Goal: Transaction & Acquisition: Obtain resource

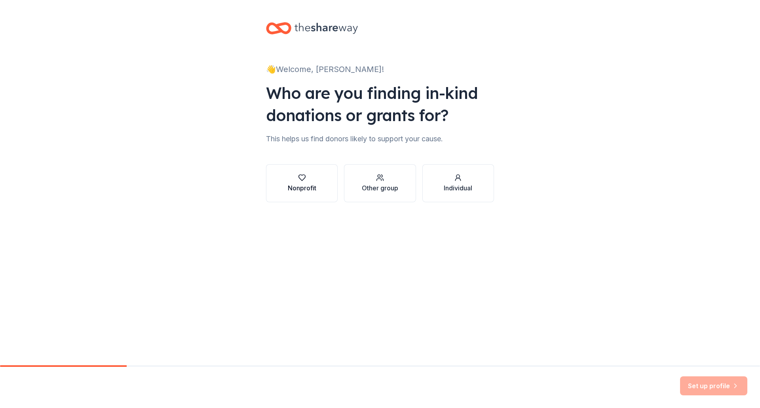
click at [325, 182] on button "Nonprofit" at bounding box center [302, 183] width 72 height 38
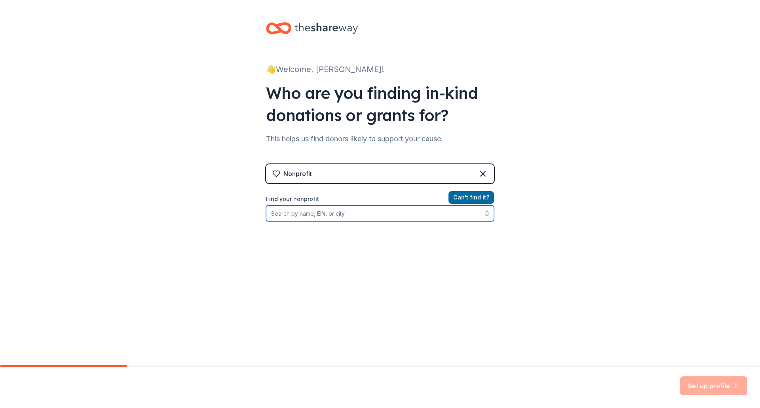
click at [330, 213] on input "Find your nonprofit" at bounding box center [380, 213] width 228 height 16
type input "The Artemis Project"
click at [399, 214] on input "The Artemis Project" at bounding box center [380, 213] width 228 height 16
click at [478, 211] on input "The Artemis Project" at bounding box center [380, 213] width 228 height 16
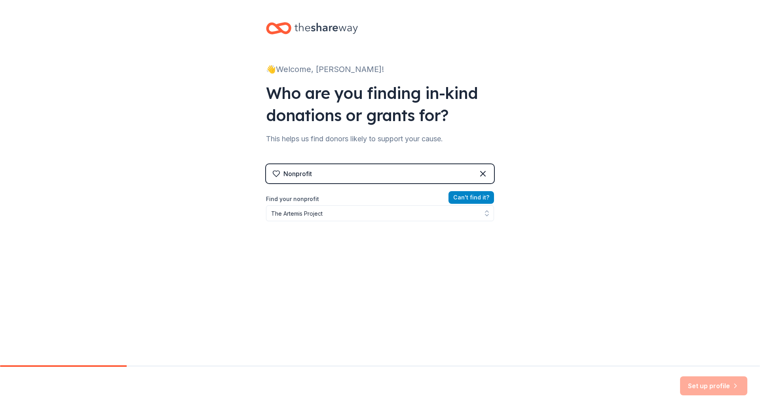
click at [480, 199] on button "Can ' t find it?" at bounding box center [471, 197] width 46 height 13
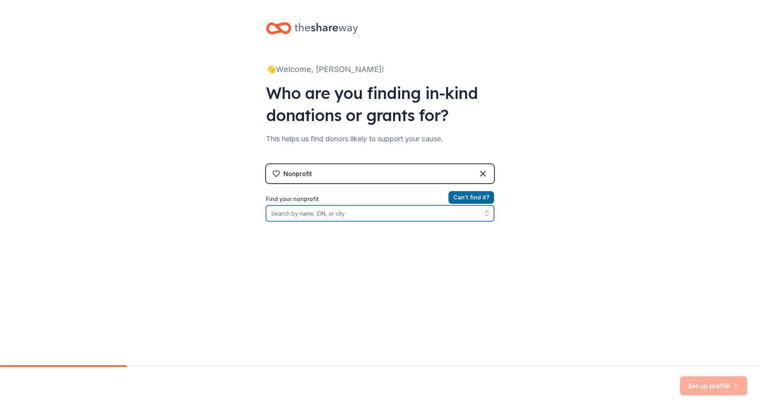
click at [387, 209] on input "Find your nonprofit" at bounding box center [380, 213] width 228 height 16
click at [321, 218] on input "[PERSON_NAME], ar" at bounding box center [380, 213] width 228 height 16
click at [110, 202] on div "👋 Welcome, [PERSON_NAME]! Who are you finding in-kind donations or grants for? …" at bounding box center [380, 169] width 760 height 338
click at [310, 215] on input "[PERSON_NAME], ar" at bounding box center [380, 213] width 228 height 16
drag, startPoint x: 324, startPoint y: 211, endPoint x: 167, endPoint y: 205, distance: 157.2
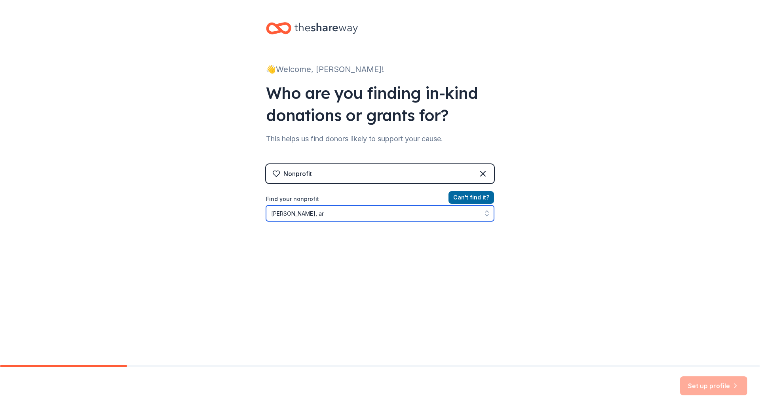
click at [167, 205] on div "👋 Welcome, [PERSON_NAME]! Who are you finding in-kind donations or grants for? …" at bounding box center [380, 169] width 760 height 338
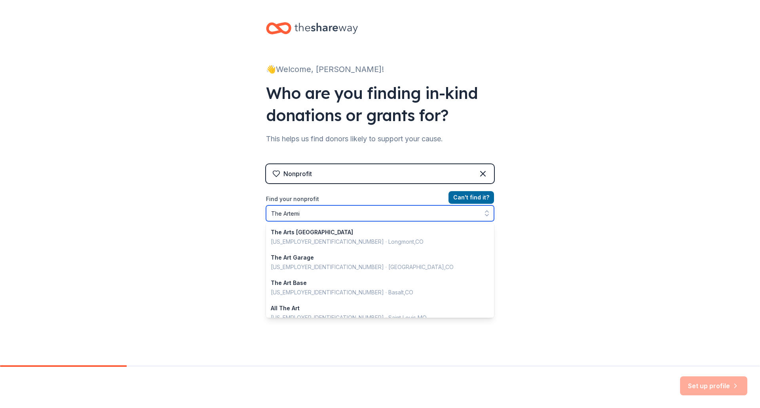
type input "The Artemis"
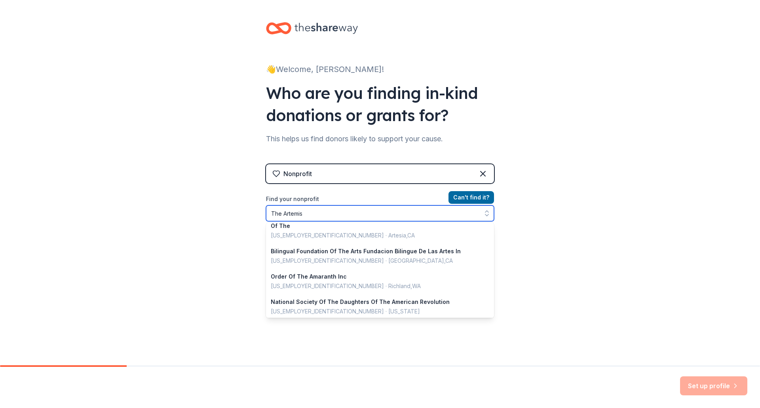
scroll to position [256, 0]
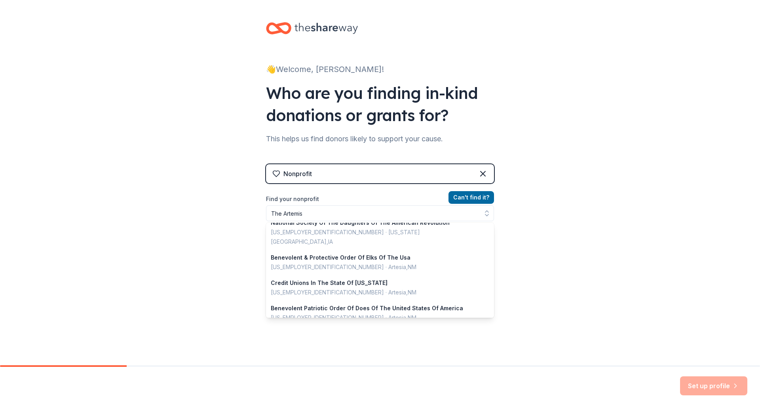
drag, startPoint x: 626, startPoint y: 209, endPoint x: 533, endPoint y: 194, distance: 94.1
click at [622, 208] on div "👋 Welcome, [PERSON_NAME]! Who are you finding in-kind donations or grants for? …" at bounding box center [380, 169] width 760 height 338
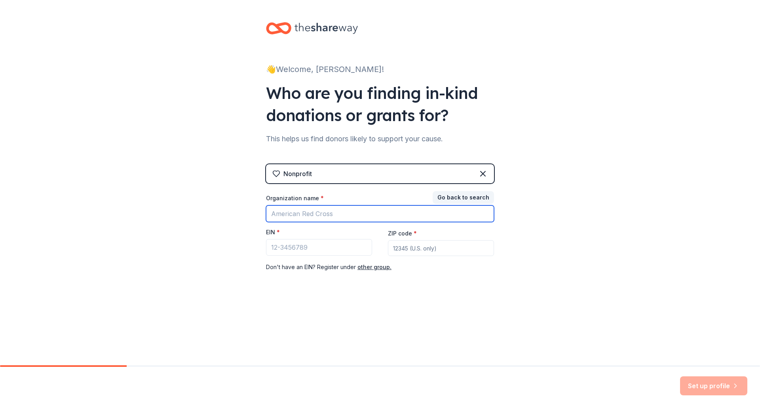
click at [384, 213] on input "Organization name *" at bounding box center [380, 213] width 228 height 17
type input "The Artemis Project"
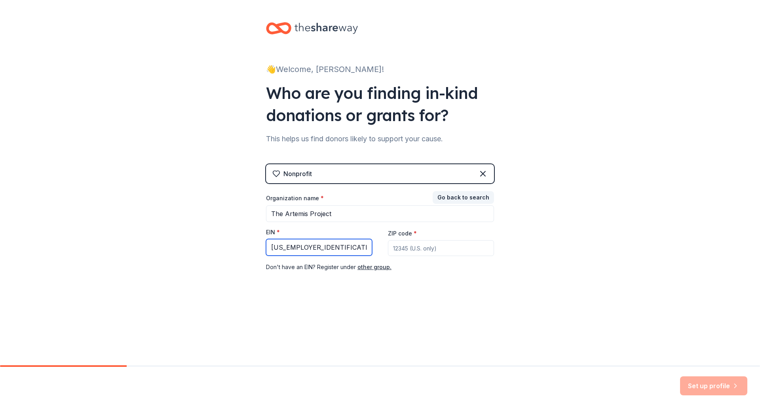
type input "[US_EMPLOYER_IDENTIFICATION_NUMBER]"
click at [417, 253] on input "ZIP code *" at bounding box center [441, 248] width 106 height 16
type input "72937"
click at [562, 254] on div "👋 Welcome, [PERSON_NAME]! Who are you finding in-kind donations or grants for? …" at bounding box center [380, 163] width 760 height 326
click at [701, 383] on button "Set up profile" at bounding box center [713, 385] width 67 height 19
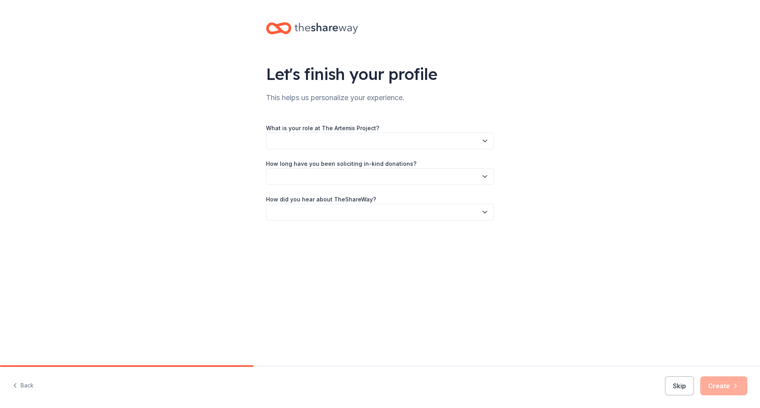
click at [379, 141] on button "button" at bounding box center [380, 141] width 228 height 17
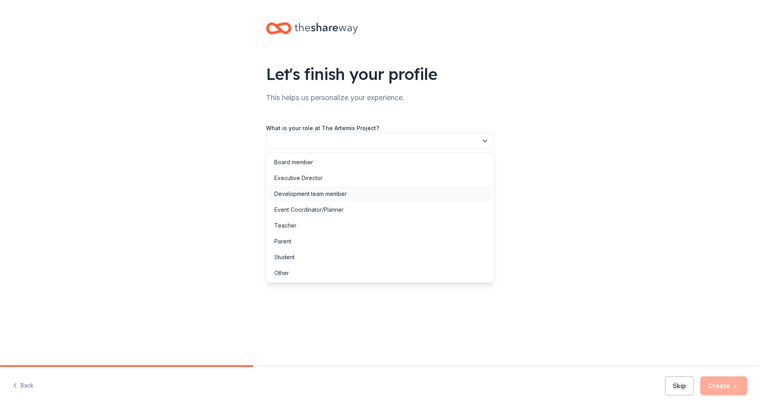
click at [344, 195] on div "Development team member" at bounding box center [310, 193] width 72 height 9
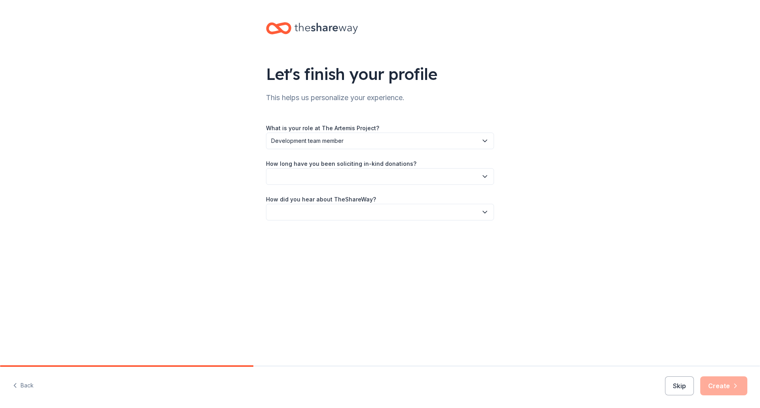
click at [346, 176] on button "button" at bounding box center [380, 176] width 228 height 17
click at [340, 206] on div "1 to 2 years" at bounding box center [380, 214] width 224 height 16
click at [340, 210] on button "button" at bounding box center [380, 212] width 228 height 17
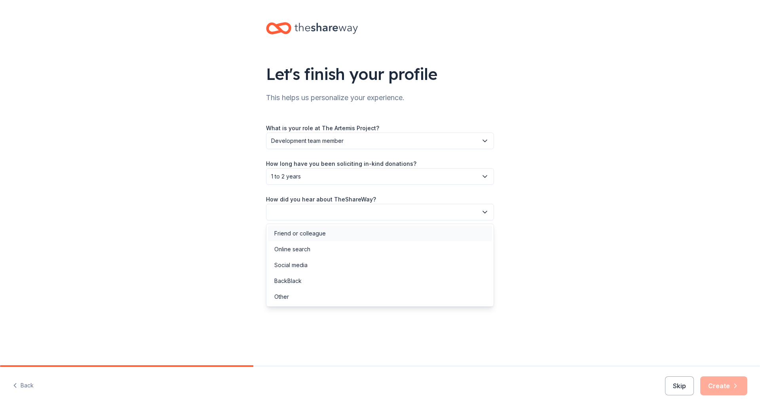
click at [332, 235] on div "Friend or colleague" at bounding box center [380, 234] width 224 height 16
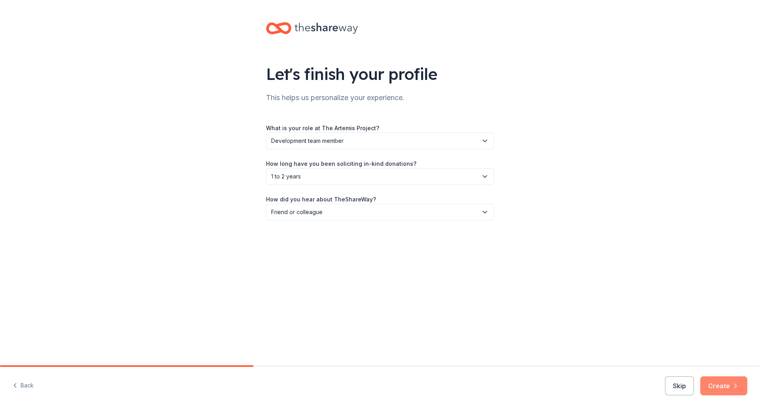
click at [731, 387] on button "Create" at bounding box center [723, 385] width 47 height 19
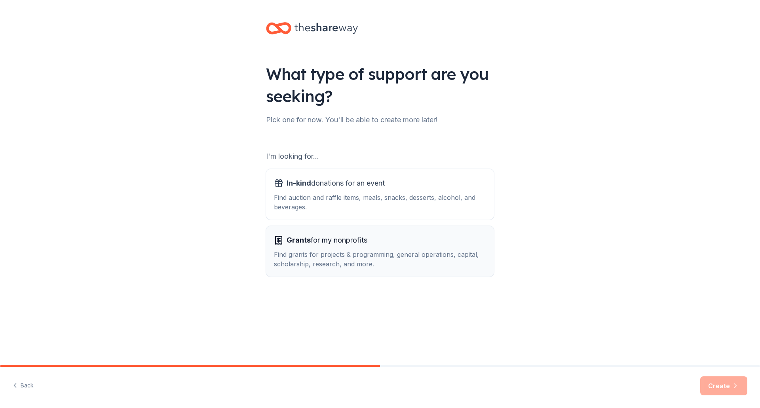
click at [337, 251] on div "Find grants for projects & programming, general operations, capital, scholarshi…" at bounding box center [380, 259] width 212 height 19
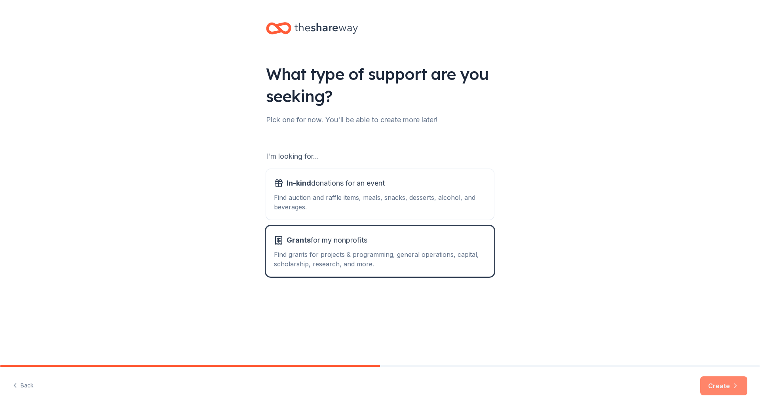
click at [711, 382] on button "Create" at bounding box center [723, 385] width 47 height 19
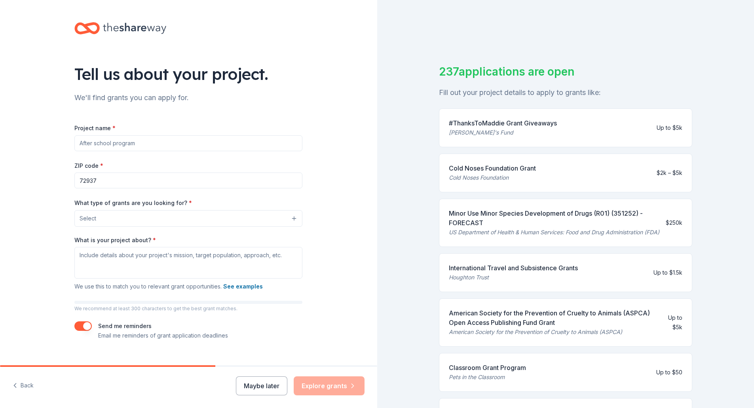
click at [143, 148] on input "Project name *" at bounding box center [188, 143] width 228 height 16
type input "Animal Rescue Operations"
click at [116, 222] on button "Select" at bounding box center [188, 218] width 228 height 17
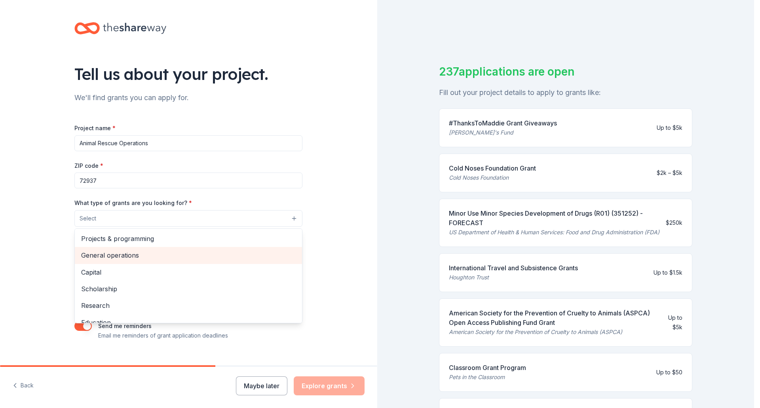
click at [127, 257] on span "General operations" at bounding box center [188, 255] width 215 height 10
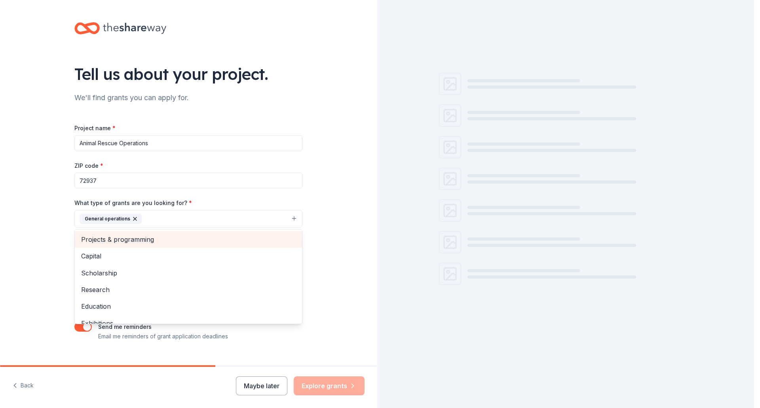
click at [123, 240] on span "Projects & programming" at bounding box center [188, 239] width 215 height 10
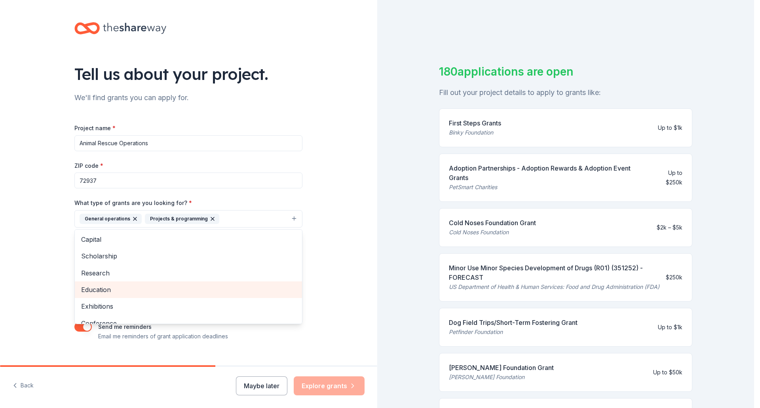
click at [116, 290] on span "Education" at bounding box center [188, 290] width 215 height 10
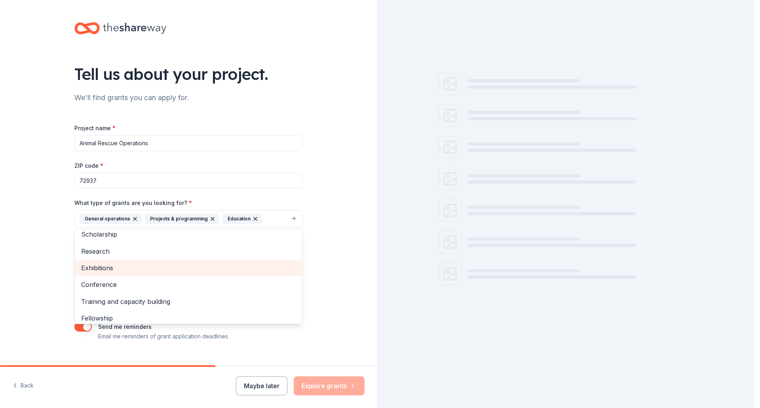
scroll to position [40, 0]
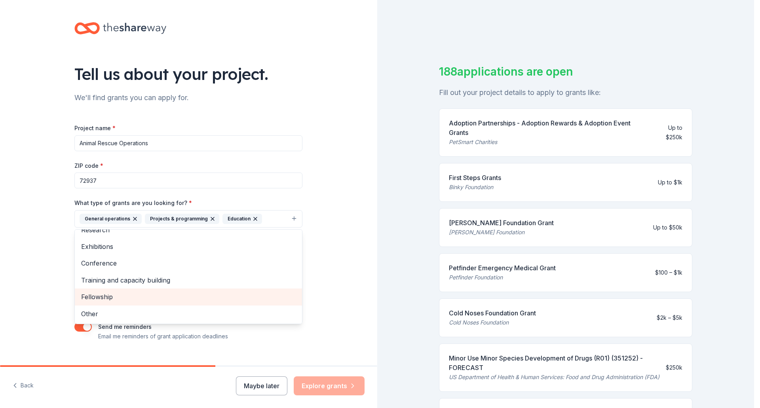
click at [116, 289] on div "Fellowship" at bounding box center [188, 297] width 227 height 17
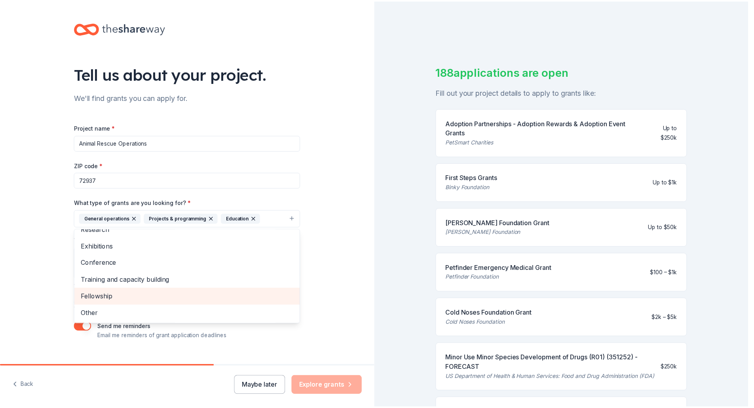
scroll to position [27, 0]
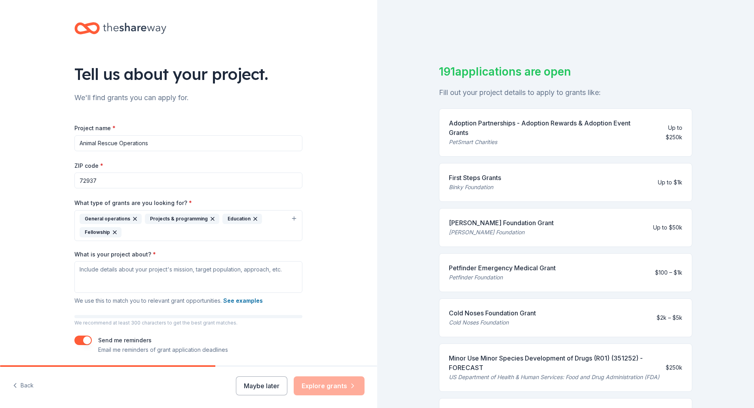
click at [112, 232] on icon "button" at bounding box center [115, 232] width 6 height 6
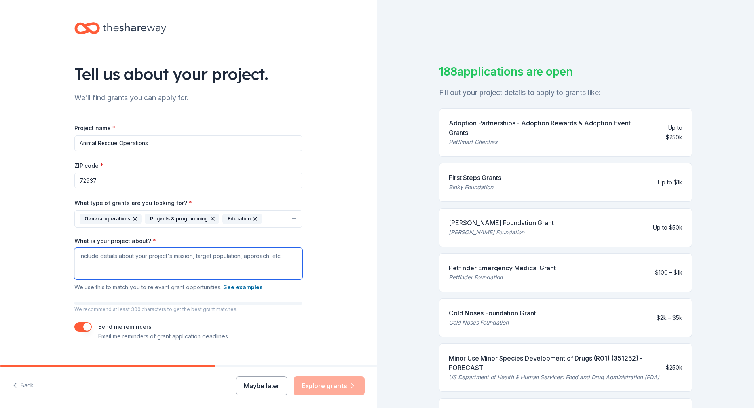
click at [174, 263] on textarea "What is your project about? *" at bounding box center [188, 264] width 228 height 32
click at [169, 261] on textarea "The Artemis Project" at bounding box center [188, 264] width 228 height 32
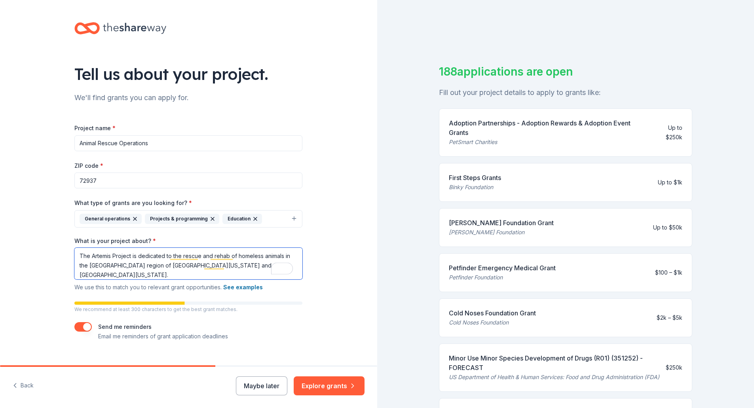
scroll to position [14, 0]
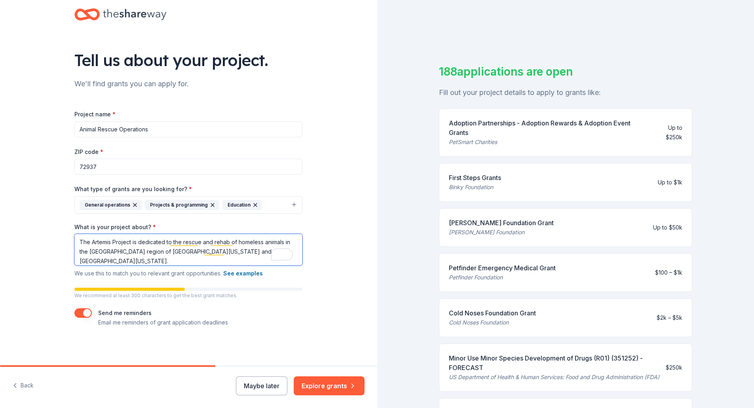
type textarea "The Artemis Project is dedicated to the rescue and rehab of homeless animals in…"
click at [121, 347] on div "Tell us about your project. We'll find grants you can apply for. Project name *…" at bounding box center [188, 175] width 253 height 379
click at [331, 389] on button "Explore grants" at bounding box center [329, 385] width 71 height 19
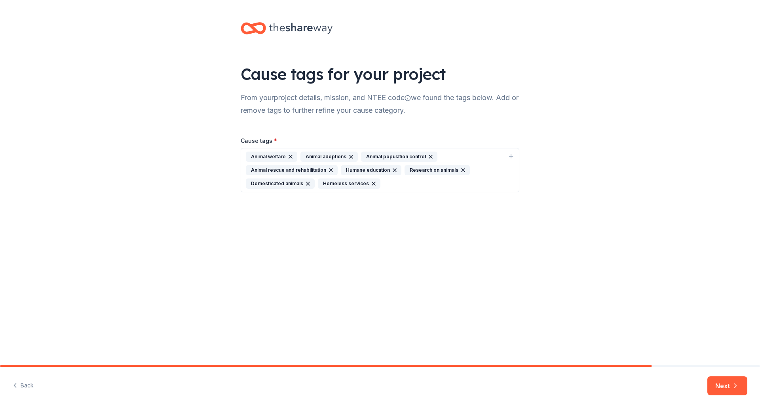
click at [461, 171] on icon "button" at bounding box center [462, 170] width 3 height 3
click at [732, 387] on icon "button" at bounding box center [735, 386] width 8 height 8
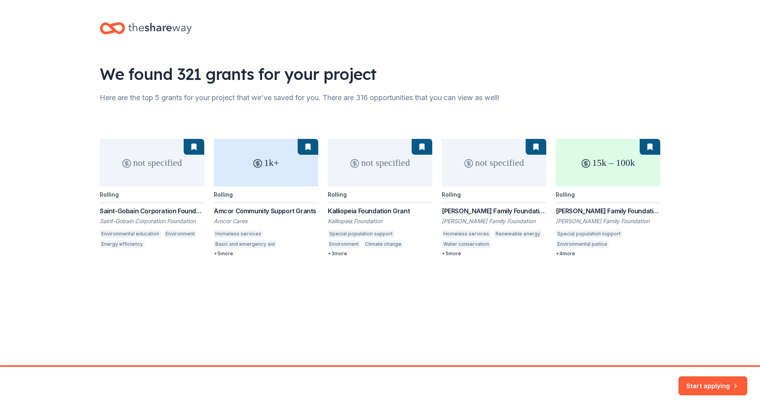
click at [226, 255] on div "not specified Rolling Saint-Gobain Corporation Foundation Direct Grants Saint-G…" at bounding box center [380, 198] width 560 height 118
click at [714, 380] on button "Start applying" at bounding box center [712, 381] width 69 height 19
click at [704, 389] on div "Start applying" at bounding box center [712, 385] width 69 height 19
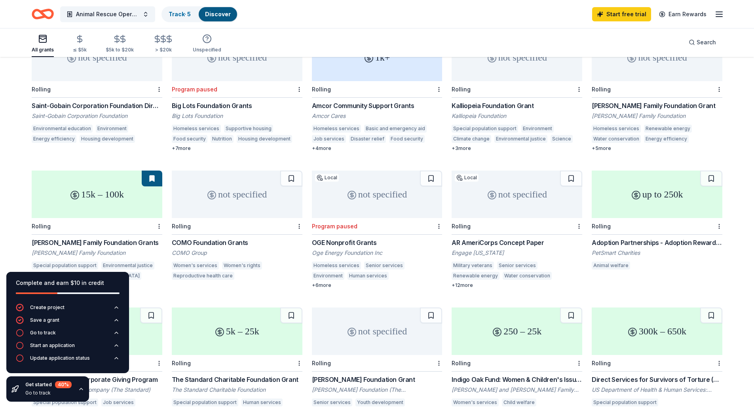
scroll to position [119, 0]
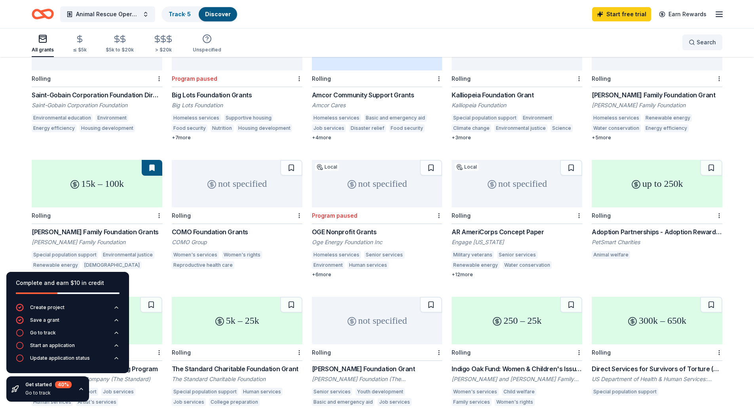
click at [699, 37] on button "Search" at bounding box center [702, 42] width 40 height 16
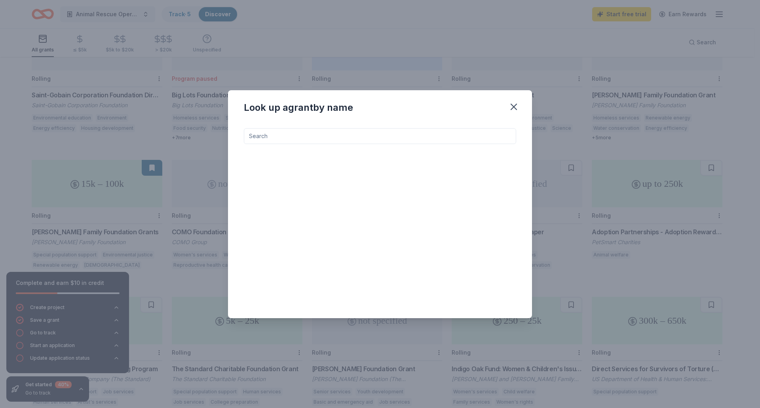
click at [298, 141] on input at bounding box center [380, 136] width 272 height 16
type input "dog"
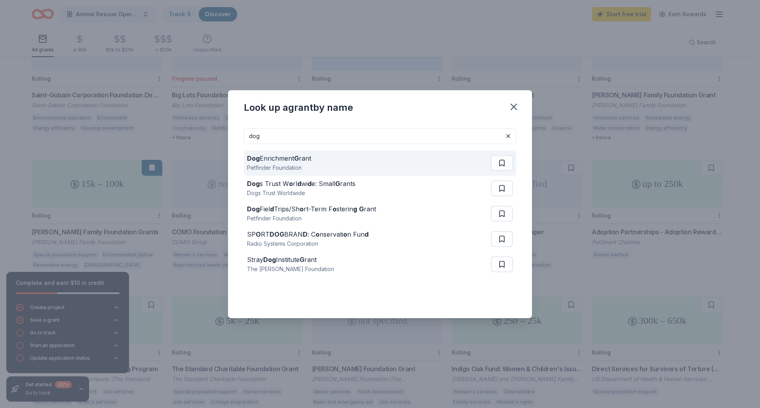
click at [277, 162] on div "Dog Enrichment G rant" at bounding box center [279, 158] width 64 height 9
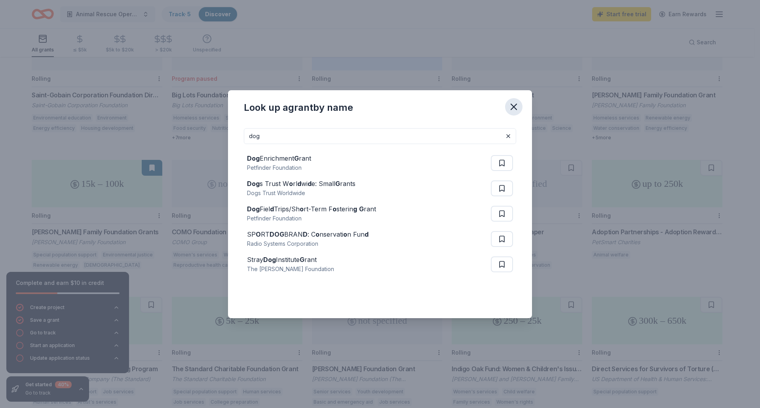
click at [512, 109] on icon "button" at bounding box center [513, 106] width 11 height 11
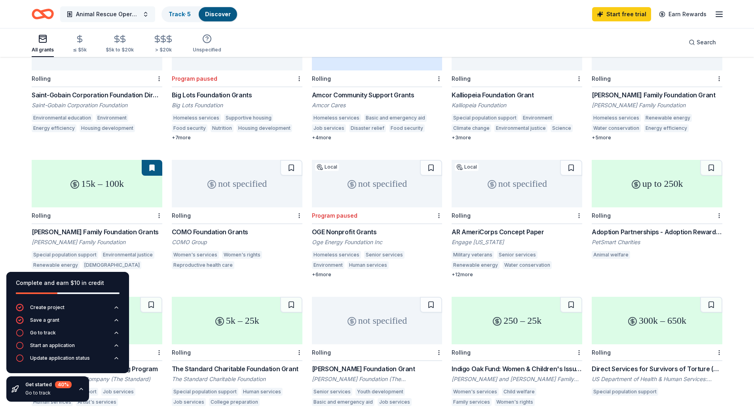
click at [144, 15] on button "Animal Rescue Operations" at bounding box center [107, 14] width 95 height 16
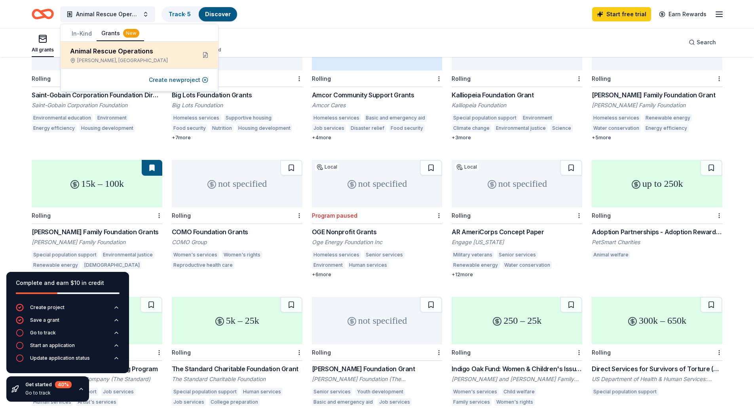
click at [145, 53] on div "Animal Rescue Operations" at bounding box center [130, 50] width 120 height 9
click at [204, 56] on button at bounding box center [205, 55] width 13 height 13
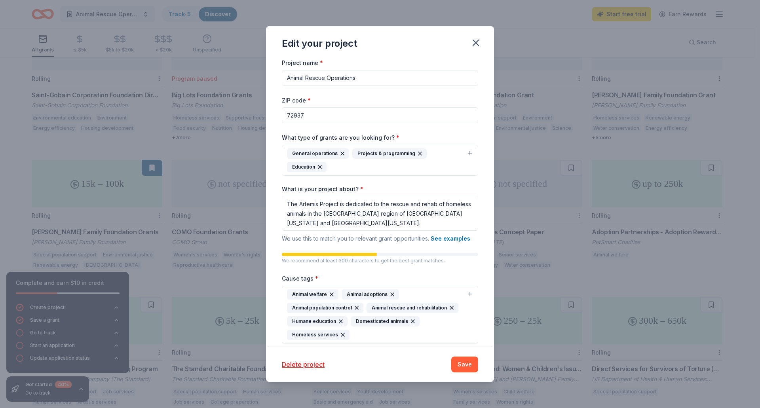
click at [345, 69] on div "Project name * Animal Rescue Operations" at bounding box center [380, 72] width 196 height 28
click at [391, 81] on input "Animal Rescue Operations" at bounding box center [380, 78] width 196 height 16
drag, startPoint x: 391, startPoint y: 81, endPoint x: 192, endPoint y: 80, distance: 199.1
click at [192, 80] on div "Edit your project Project name * Animal Rescue Operations ZIP code * 72937 What…" at bounding box center [380, 204] width 760 height 408
type input "Medical Care for Rescued Dog and Cats"
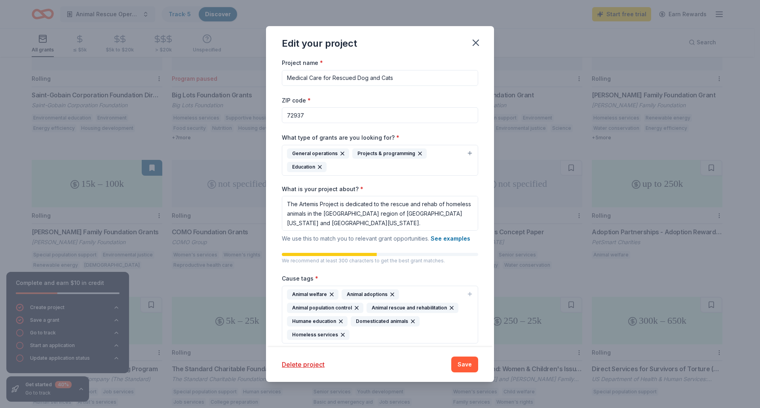
click at [470, 356] on div "Delete project Save" at bounding box center [380, 364] width 228 height 35
click at [471, 363] on button "Save" at bounding box center [464, 365] width 27 height 16
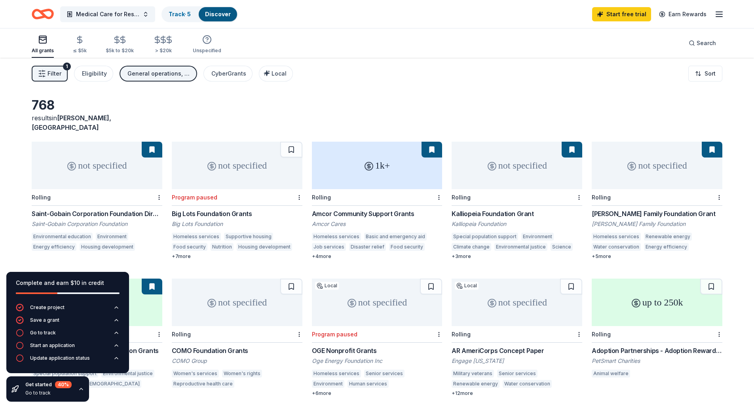
click at [53, 74] on span "Filter" at bounding box center [54, 73] width 14 height 9
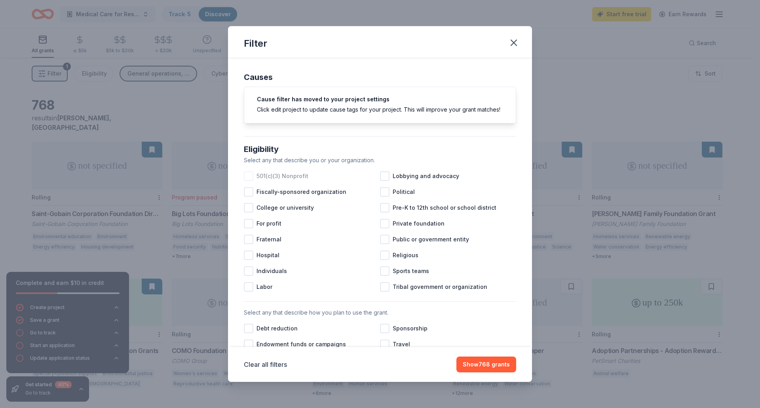
click at [249, 181] on div at bounding box center [248, 175] width 9 height 9
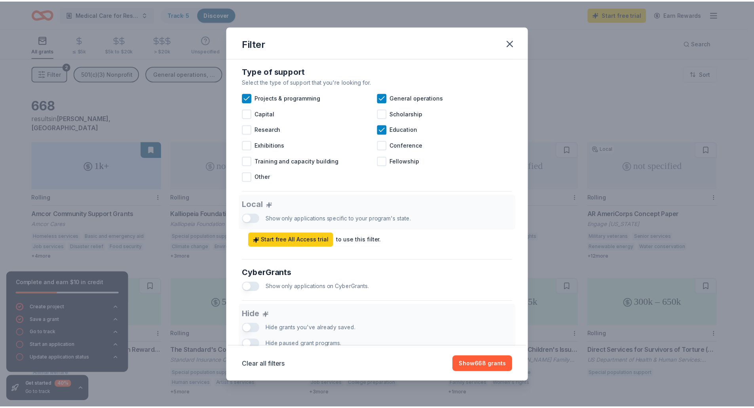
scroll to position [392, 0]
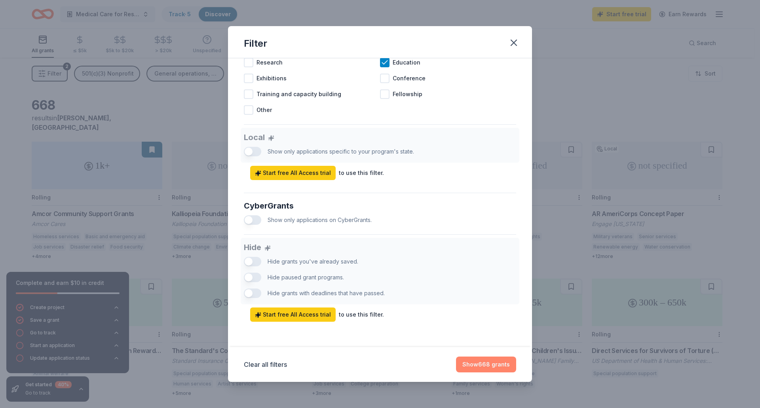
click at [492, 368] on button "Show 668 grants" at bounding box center [486, 365] width 60 height 16
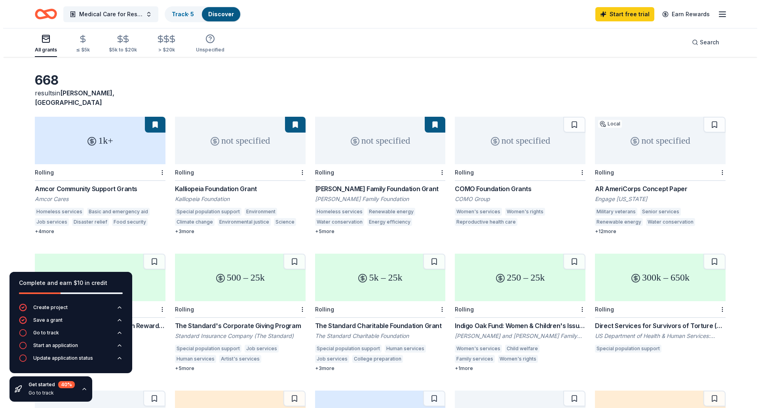
scroll to position [0, 0]
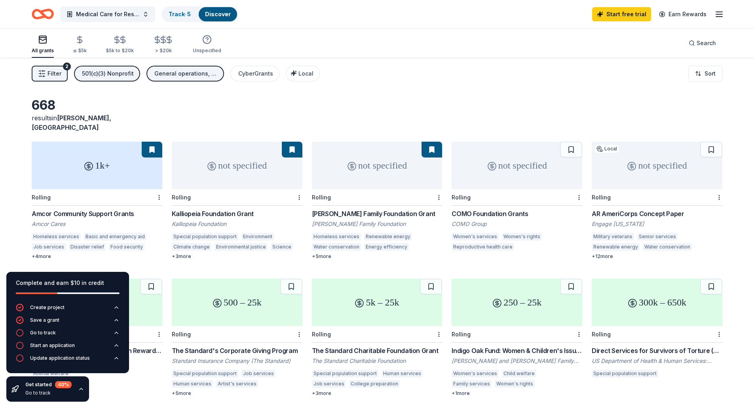
click at [716, 13] on icon "button" at bounding box center [718, 13] width 9 height 9
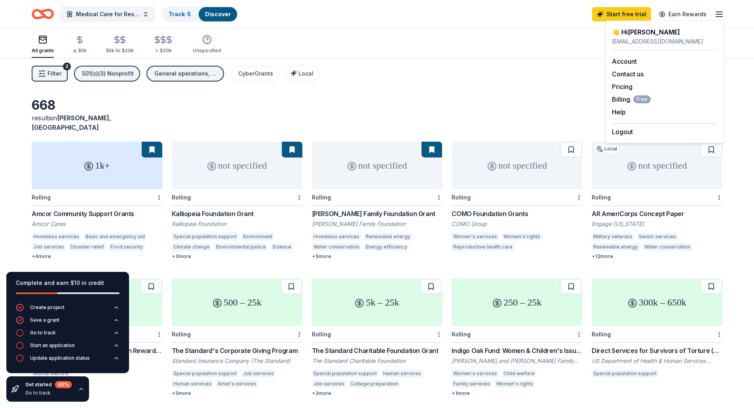
click at [42, 13] on icon "Home" at bounding box center [46, 14] width 12 height 8
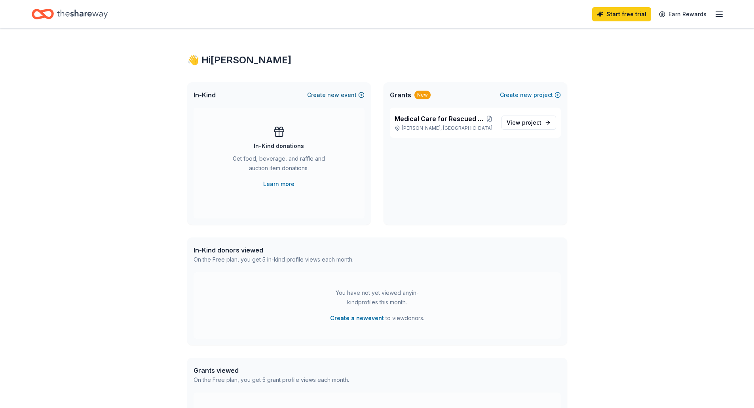
click at [336, 95] on span "new" at bounding box center [333, 94] width 12 height 9
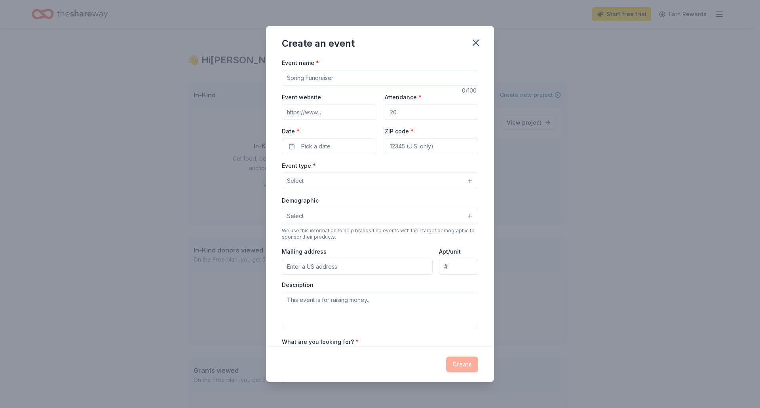
click at [333, 78] on input "Event name *" at bounding box center [380, 78] width 196 height 16
type input "Fall Fundraiser"
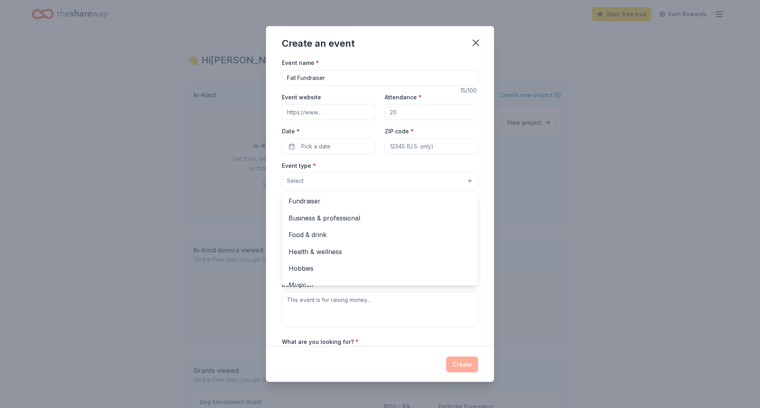
click at [398, 178] on button "Select" at bounding box center [380, 181] width 196 height 17
click at [477, 42] on div "Create an event Event name * Fall Fundraiser 15 /100 Event website Attendance *…" at bounding box center [380, 204] width 228 height 356
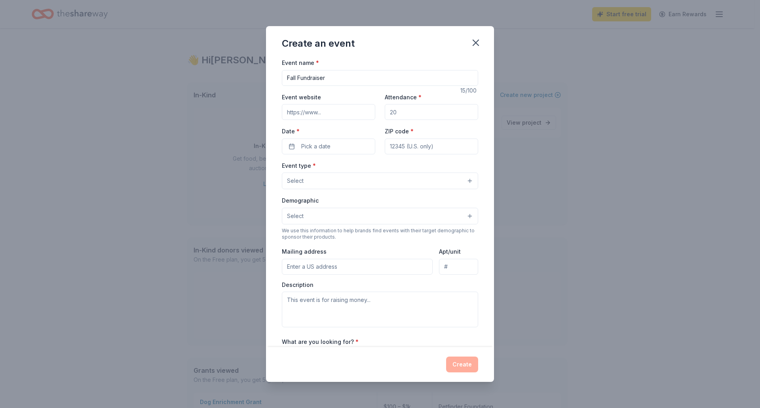
click at [477, 42] on icon "button" at bounding box center [476, 43] width 6 height 6
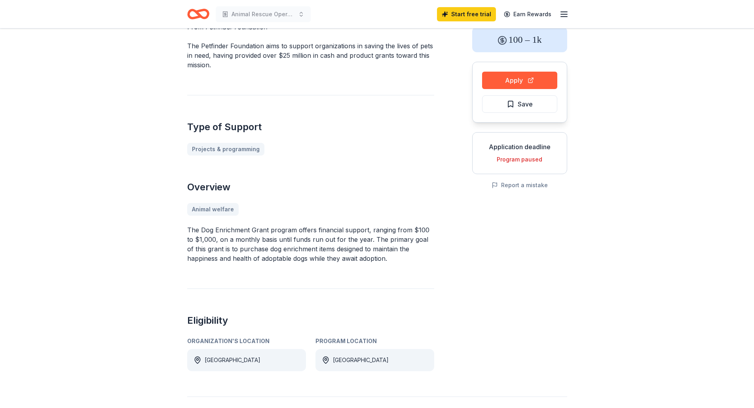
scroll to position [119, 0]
